Goal: Task Accomplishment & Management: Manage account settings

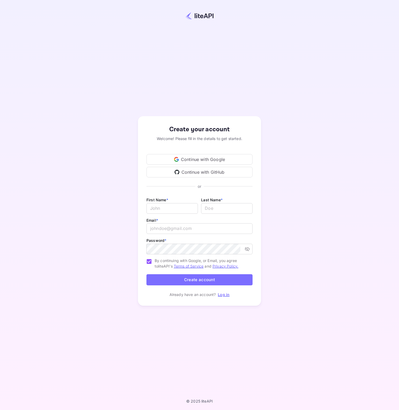
click at [222, 159] on div "Continue with Google" at bounding box center [200, 159] width 106 height 11
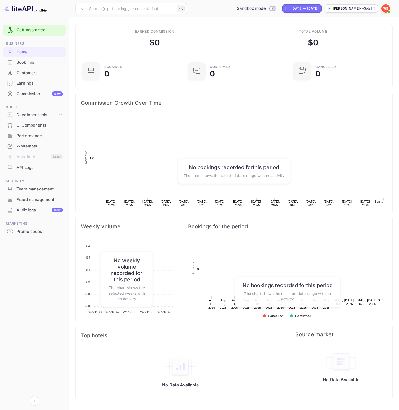
scroll to position [86, 102]
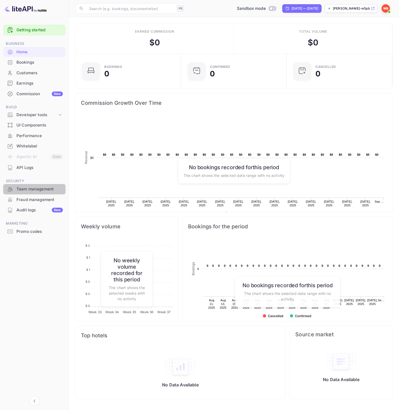
click at [32, 189] on div "Team management" at bounding box center [39, 189] width 46 height 6
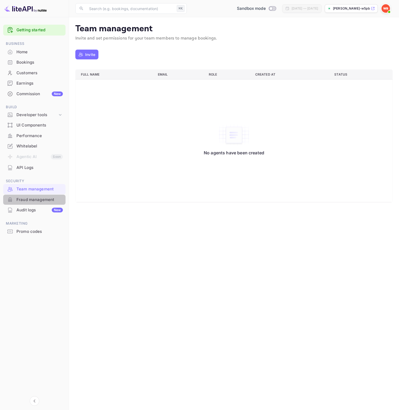
click at [32, 200] on div "Fraud management" at bounding box center [39, 200] width 46 height 6
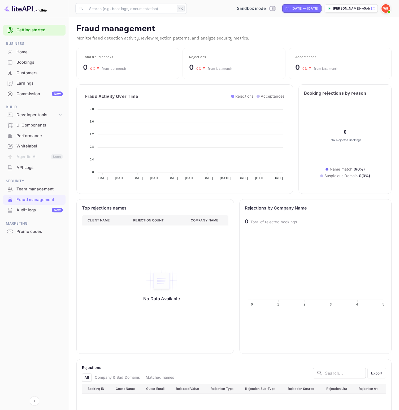
scroll to position [109, 141]
click at [30, 206] on div "Audit logs New" at bounding box center [34, 210] width 62 height 10
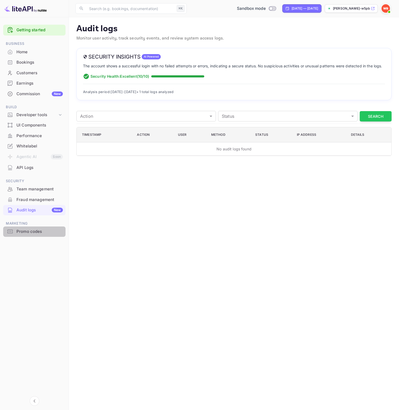
click at [30, 234] on div "Promo codes" at bounding box center [39, 232] width 46 height 6
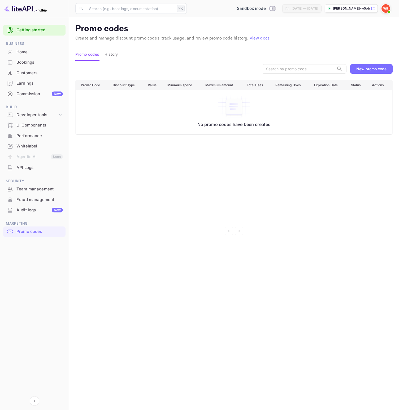
click at [367, 69] on div "New promo code" at bounding box center [372, 69] width 30 height 5
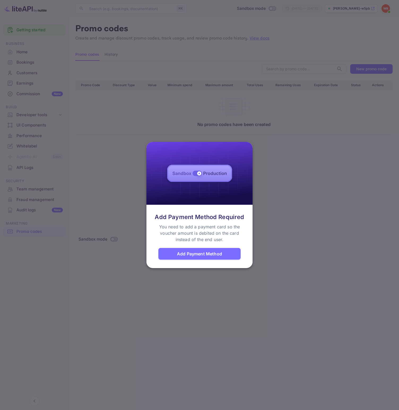
click at [222, 255] on div "Add Payment Method" at bounding box center [200, 254] width 82 height 12
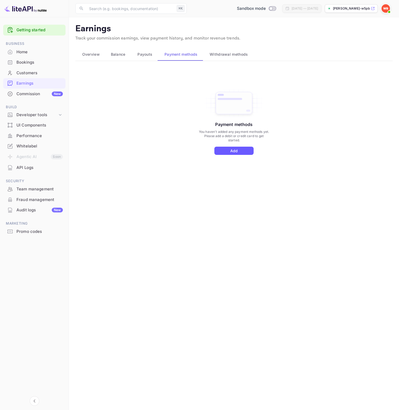
click at [231, 155] on div "Payment methods You haven't added any payment methods yet. Please add a debit o…" at bounding box center [234, 126] width 318 height 119
click at [221, 156] on div "Payment methods You haven't added any payment methods yet. Please add a debit o…" at bounding box center [234, 126] width 318 height 119
click at [228, 148] on button "Add" at bounding box center [234, 151] width 39 height 8
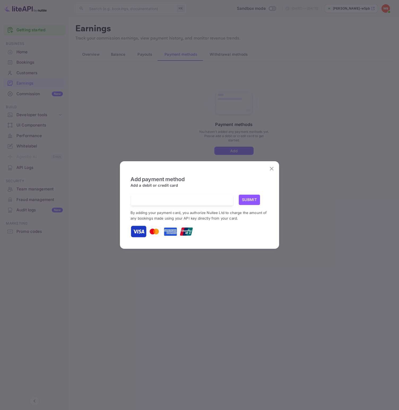
click at [205, 196] on div at bounding box center [184, 200] width 98 height 11
click at [172, 183] on span "Add a debit or credit card" at bounding box center [155, 187] width 48 height 9
click at [270, 169] on icon "close" at bounding box center [272, 169] width 6 height 6
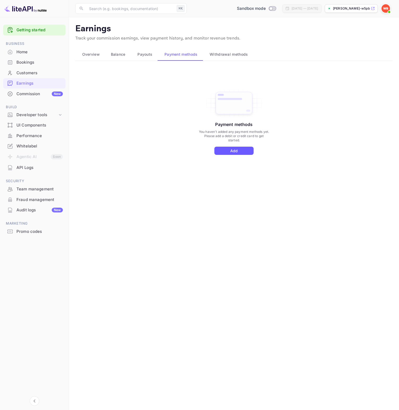
click at [231, 151] on button "Add" at bounding box center [234, 151] width 39 height 8
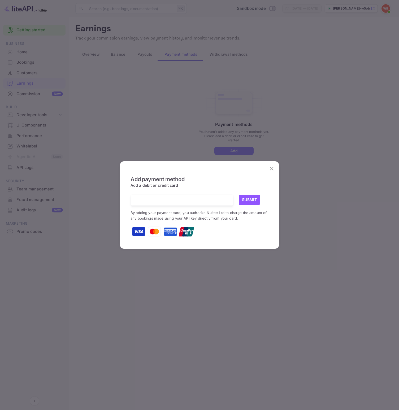
click at [167, 203] on div at bounding box center [184, 200] width 98 height 11
click at [253, 199] on button "Submit" at bounding box center [249, 200] width 21 height 10
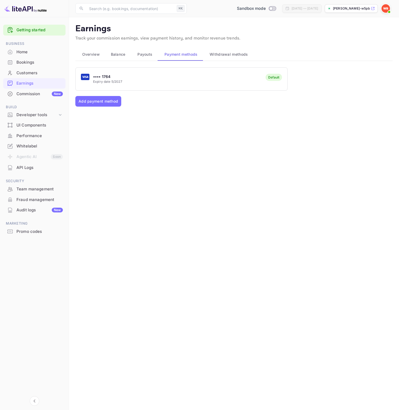
click at [31, 169] on div "API Logs" at bounding box center [39, 168] width 46 height 6
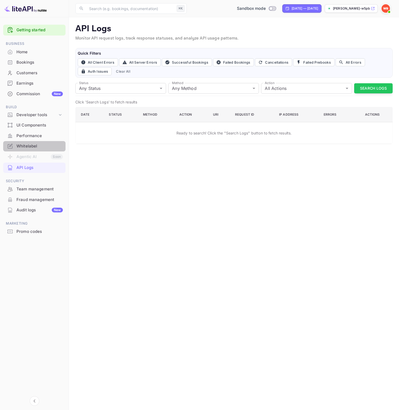
click at [23, 148] on div "Whitelabel" at bounding box center [39, 146] width 46 height 6
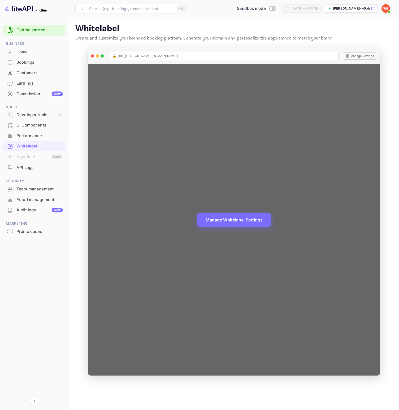
click at [170, 54] on span "🔒 [URL][PERSON_NAME][DOMAIN_NAME]" at bounding box center [145, 56] width 65 height 5
drag, startPoint x: 193, startPoint y: 57, endPoint x: 340, endPoint y: 47, distance: 147.2
click at [194, 57] on div "🔒 [URL][PERSON_NAME][DOMAIN_NAME]" at bounding box center [224, 56] width 230 height 8
click at [357, 54] on button "Manage Settings" at bounding box center [360, 55] width 34 height 7
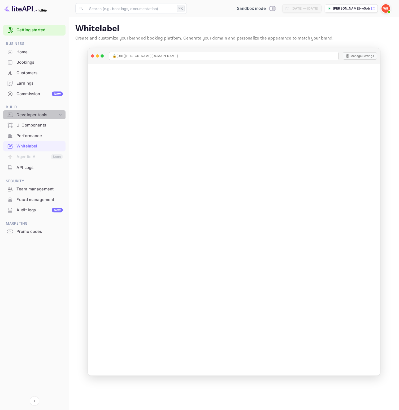
click at [31, 115] on div "Developer tools" at bounding box center [36, 115] width 41 height 6
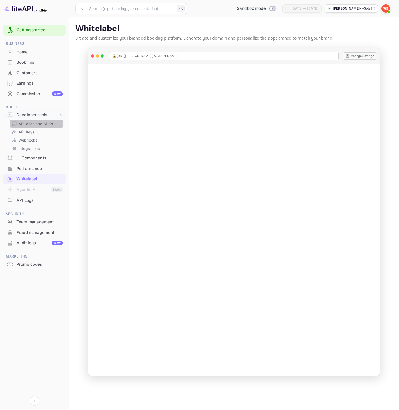
click at [31, 122] on p "API docs and SDKs" at bounding box center [36, 124] width 35 height 6
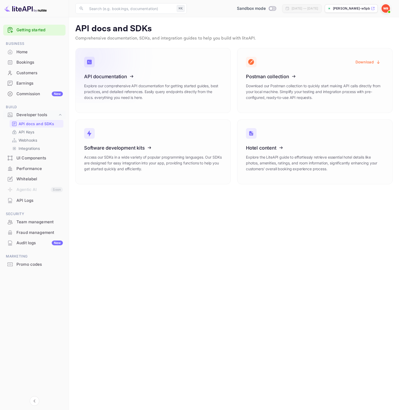
click at [192, 97] on p "Explore our comprehensive API documentation for getting started guides, best pr…" at bounding box center [153, 92] width 138 height 18
click at [32, 179] on div "Whitelabel" at bounding box center [39, 179] width 46 height 6
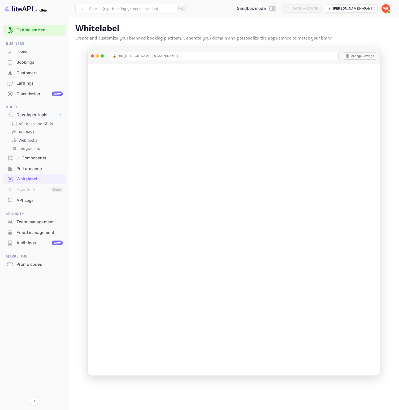
click at [34, 100] on ul "Getting started Business Home Bookings Customers Earnings Commission New Build …" at bounding box center [34, 158] width 62 height 270
click at [34, 96] on div "Commission New" at bounding box center [39, 94] width 46 height 6
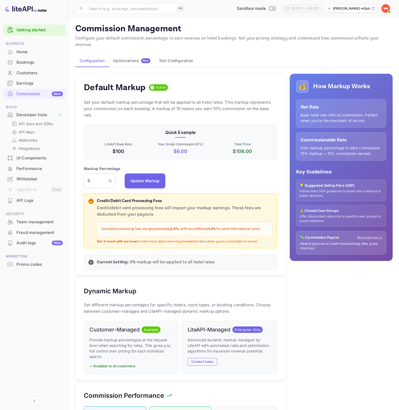
scroll to position [94, 193]
drag, startPoint x: 108, startPoint y: 224, endPoint x: 254, endPoint y: 226, distance: 146.0
click at [254, 226] on div "Standard processing fees are approximately 2.9% , with an additional 1.5% for s…" at bounding box center [185, 229] width 176 height 14
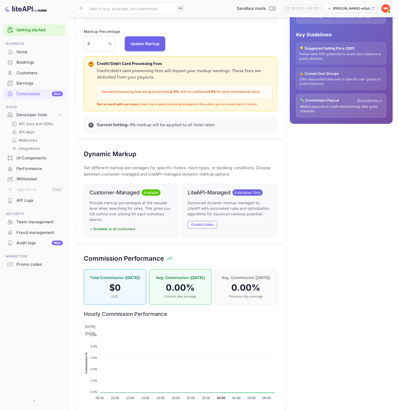
scroll to position [147, 0]
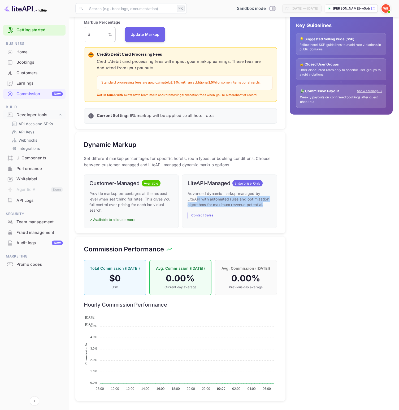
drag, startPoint x: 203, startPoint y: 193, endPoint x: 245, endPoint y: 202, distance: 43.2
click at [245, 202] on div "Advanced dynamic markup managed by LiteAPI with automated rules and optimizatio…" at bounding box center [230, 205] width 84 height 29
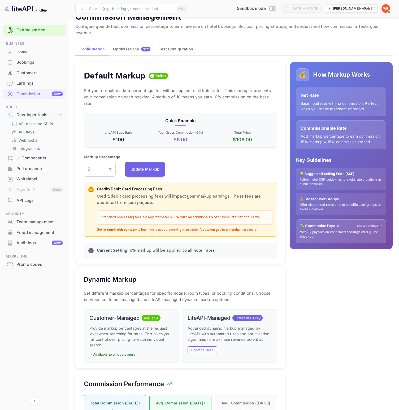
scroll to position [0, 0]
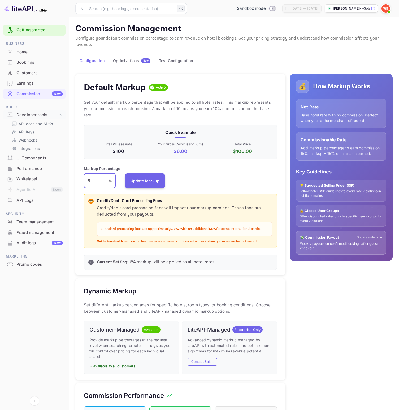
click at [97, 174] on input "6" at bounding box center [96, 181] width 24 height 15
drag, startPoint x: 97, startPoint y: 226, endPoint x: 168, endPoint y: 224, distance: 70.6
click at [168, 224] on div "Standard processing fees are approximately 2.9% , with an additional 1.5% for s…" at bounding box center [185, 229] width 176 height 14
click at [168, 227] on p "Standard processing fees are approximately 2.9% , with an additional 1.5% for s…" at bounding box center [184, 229] width 167 height 5
drag, startPoint x: 112, startPoint y: 237, endPoint x: 208, endPoint y: 237, distance: 96.1
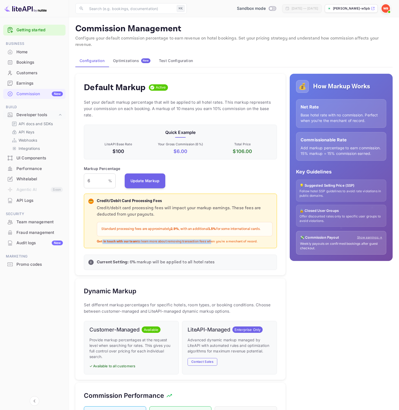
click at [208, 240] on p "Get in touch with our team to learn more about removing transaction fees when y…" at bounding box center [185, 242] width 176 height 5
drag, startPoint x: 196, startPoint y: 237, endPoint x: 192, endPoint y: 237, distance: 3.5
click at [192, 237] on div "💳 Credit/Debit Card Processing Fees Credit/debit card processing fees will impa…" at bounding box center [180, 221] width 193 height 55
click at [192, 240] on p "Get in touch with our team to learn more about removing transaction fees when y…" at bounding box center [185, 242] width 176 height 5
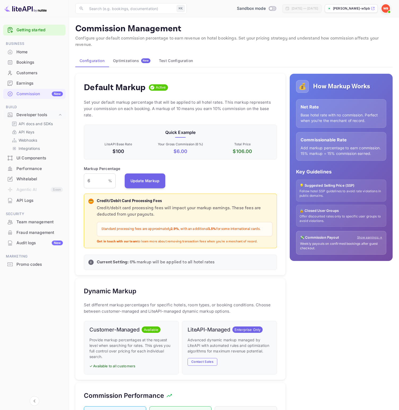
drag, startPoint x: 219, startPoint y: 238, endPoint x: 267, endPoint y: 237, distance: 48.1
click at [267, 240] on p "Get in touch with our team to learn more about removing transaction fees when y…" at bounding box center [185, 242] width 176 height 5
drag, startPoint x: 200, startPoint y: 236, endPoint x: 93, endPoint y: 236, distance: 106.2
click at [93, 236] on div "💳 Credit/Debit Card Processing Fees Credit/debit card processing fees will impa…" at bounding box center [180, 221] width 184 height 46
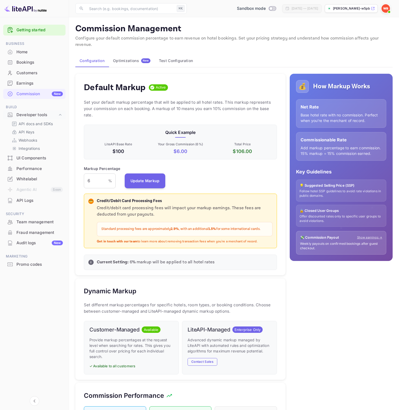
copy p "Get in touch with our team to learn more about removing transaction fees when y…"
